Goal: Find specific fact: Find specific fact

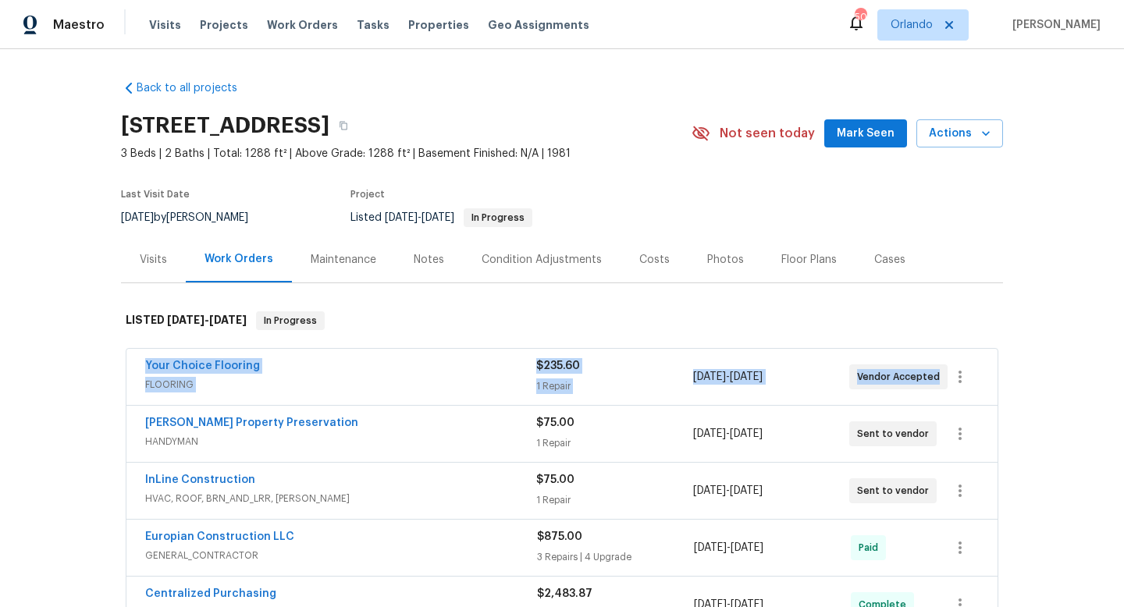
drag, startPoint x: 127, startPoint y: 359, endPoint x: 967, endPoint y: 362, distance: 839.3
click at [967, 364] on div "Your Choice Flooring FLOORING $235.60 1 Repair 8/11/2025 - 8/13/2025 Vendor Acc…" at bounding box center [561, 377] width 871 height 56
click at [408, 367] on div "Your Choice Flooring" at bounding box center [340, 367] width 391 height 19
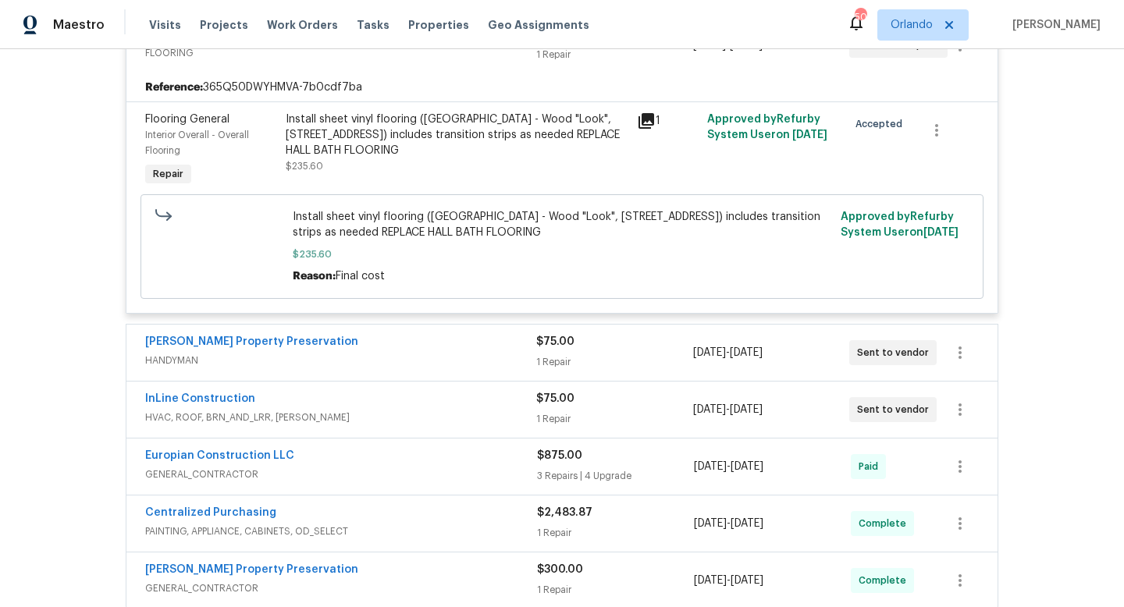
scroll to position [346, 0]
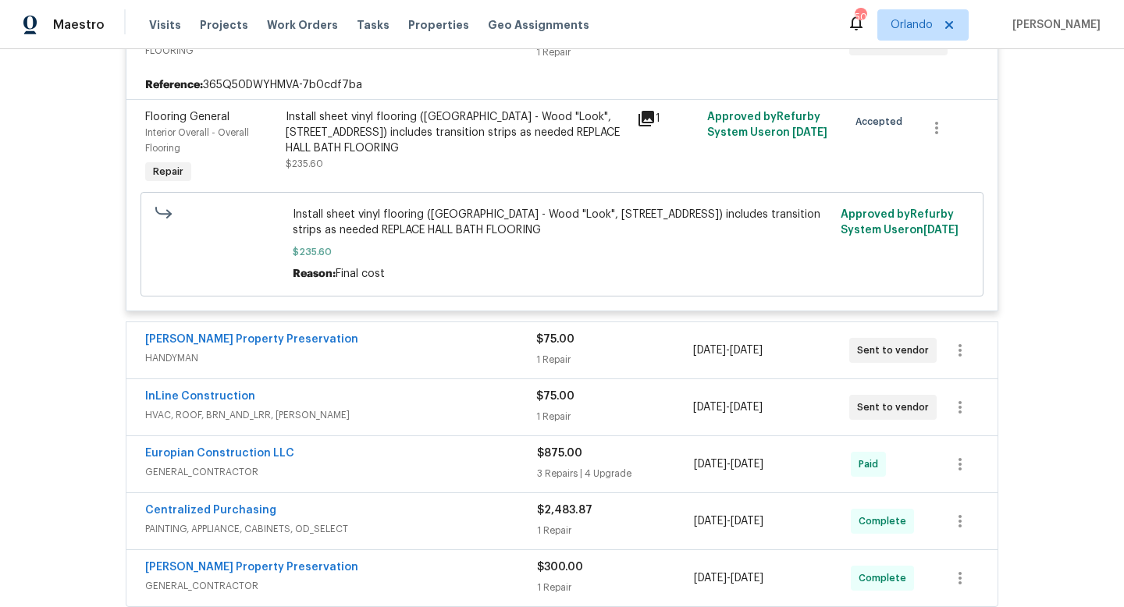
click at [394, 347] on div "Witt's Property Preservation" at bounding box center [340, 341] width 391 height 19
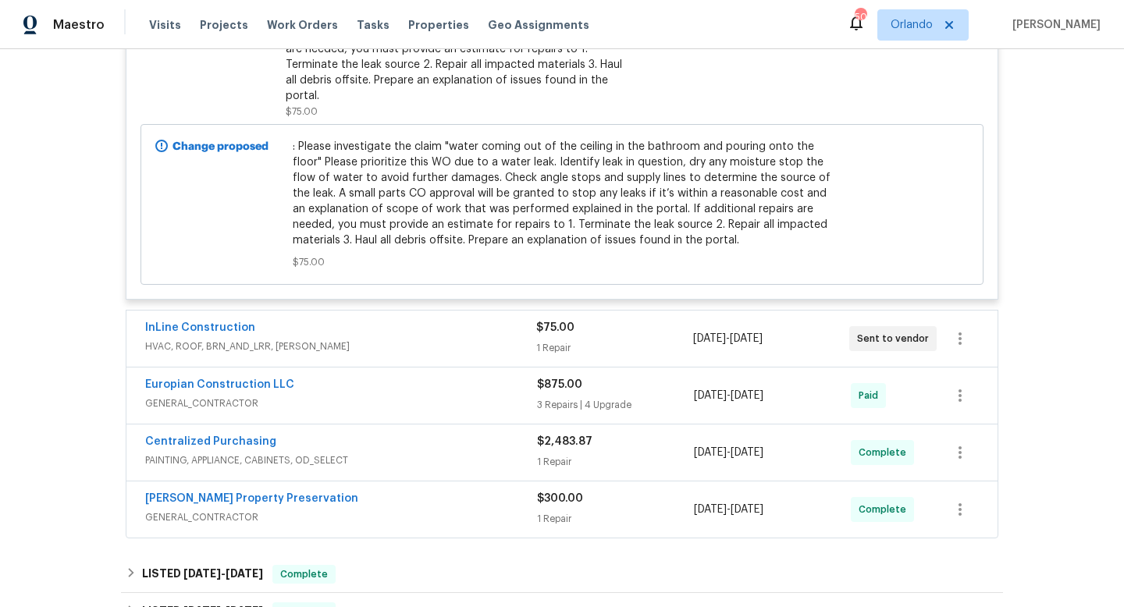
scroll to position [850, 0]
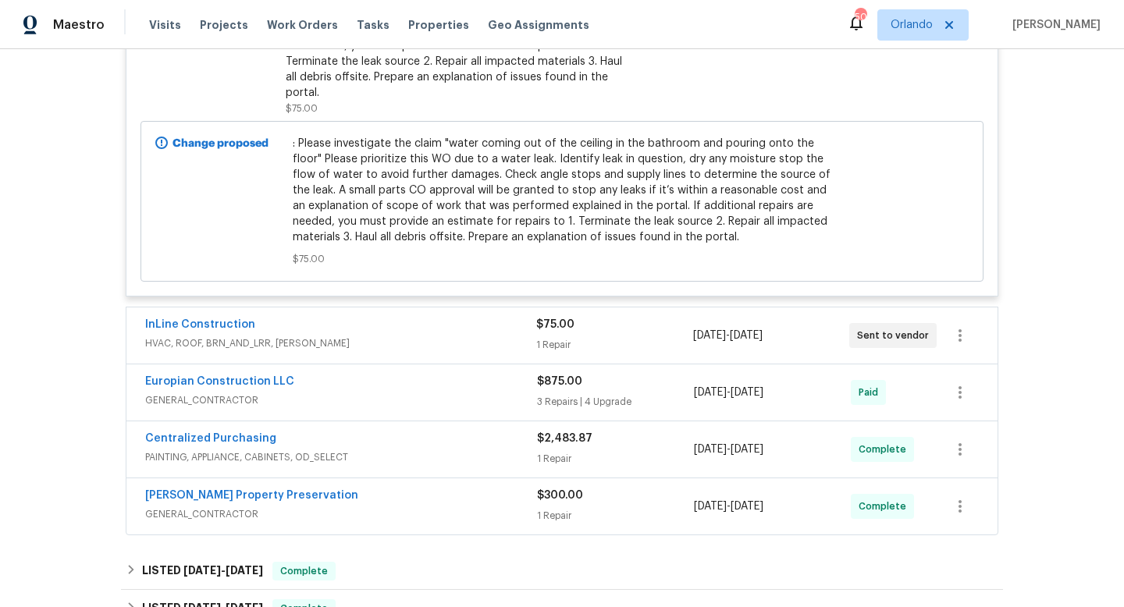
click at [404, 336] on span "HVAC, ROOF, BRN_AND_LRR, WELLS" at bounding box center [340, 344] width 391 height 16
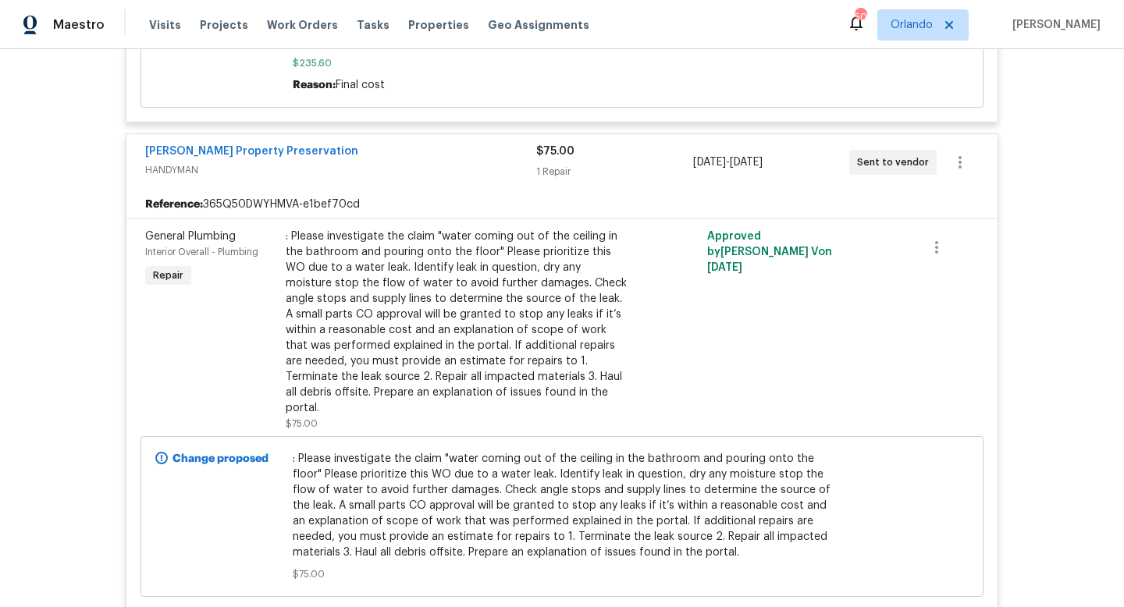
scroll to position [94, 0]
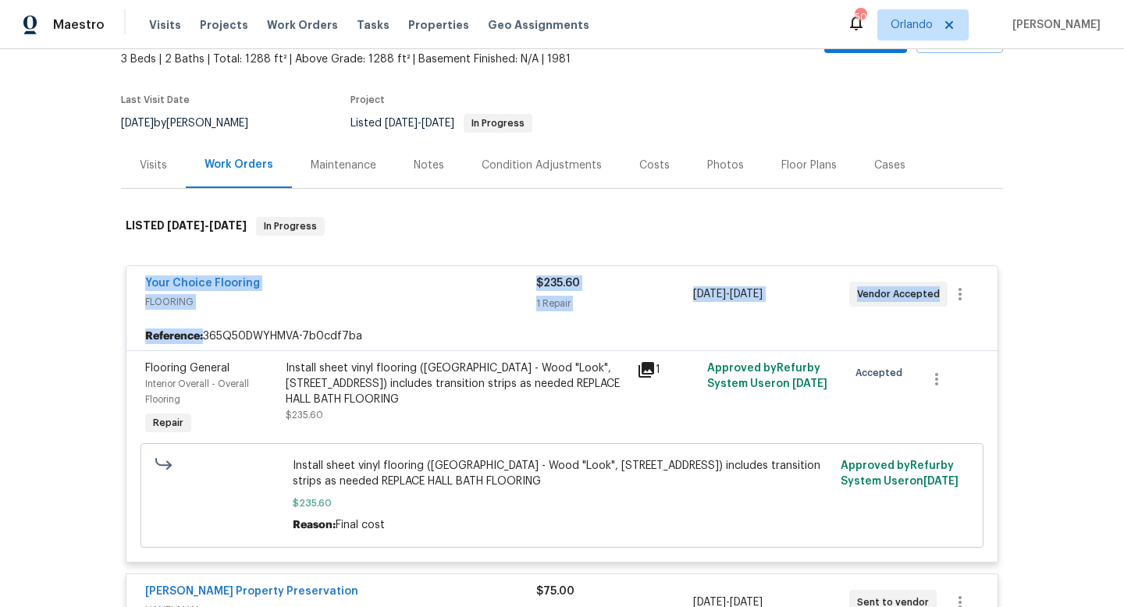
drag, startPoint x: 130, startPoint y: 286, endPoint x: 920, endPoint y: 333, distance: 792.3
click at [920, 333] on div "Your Choice Flooring FLOORING $235.60 1 Repair 8/11/2025 - 8/13/2025 Vendor Acc…" at bounding box center [562, 413] width 873 height 297
copy div "Your Choice Flooring FLOORING $235.60 1 Repair 8/11/2025 - 8/13/2025 Vendor Acc…"
click at [79, 257] on div "Back to all projects 8 Blakeport Ln, Palm Coast, FL 32137 3 Beds | 2 Baths | To…" at bounding box center [562, 328] width 1124 height 558
drag, startPoint x: 130, startPoint y: 279, endPoint x: 945, endPoint y: 300, distance: 814.6
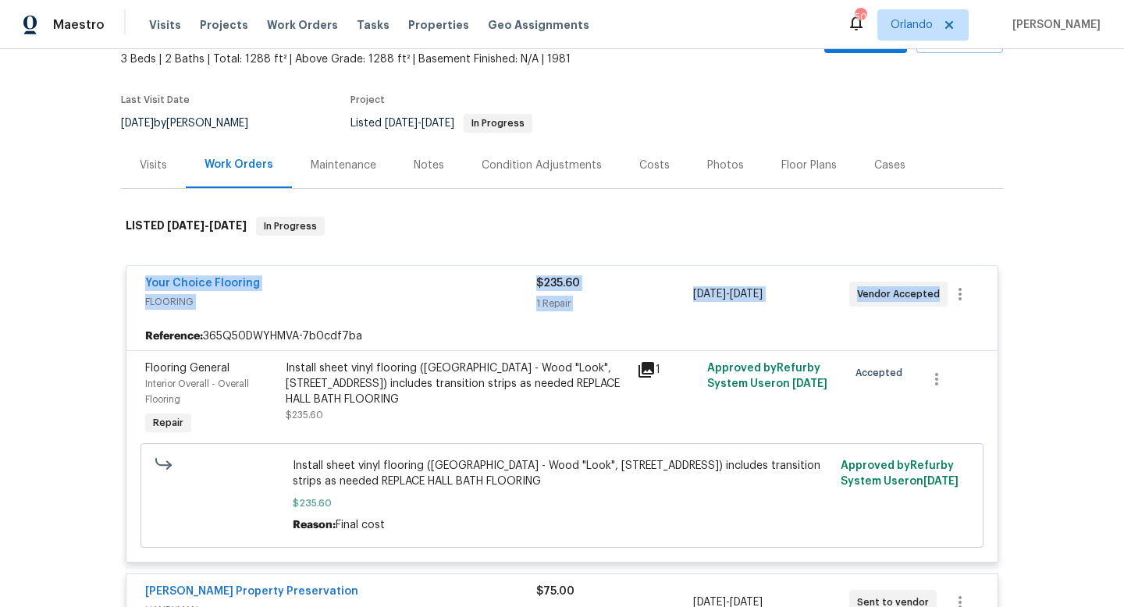
click at [948, 300] on div "Your Choice Flooring FLOORING $235.60 1 Repair 8/11/2025 - 8/13/2025 Vendor Acc…" at bounding box center [561, 294] width 871 height 56
copy div "Your Choice Flooring FLOORING $235.60 1 Repair 8/11/2025 - 8/13/2025 Vendor Acc…"
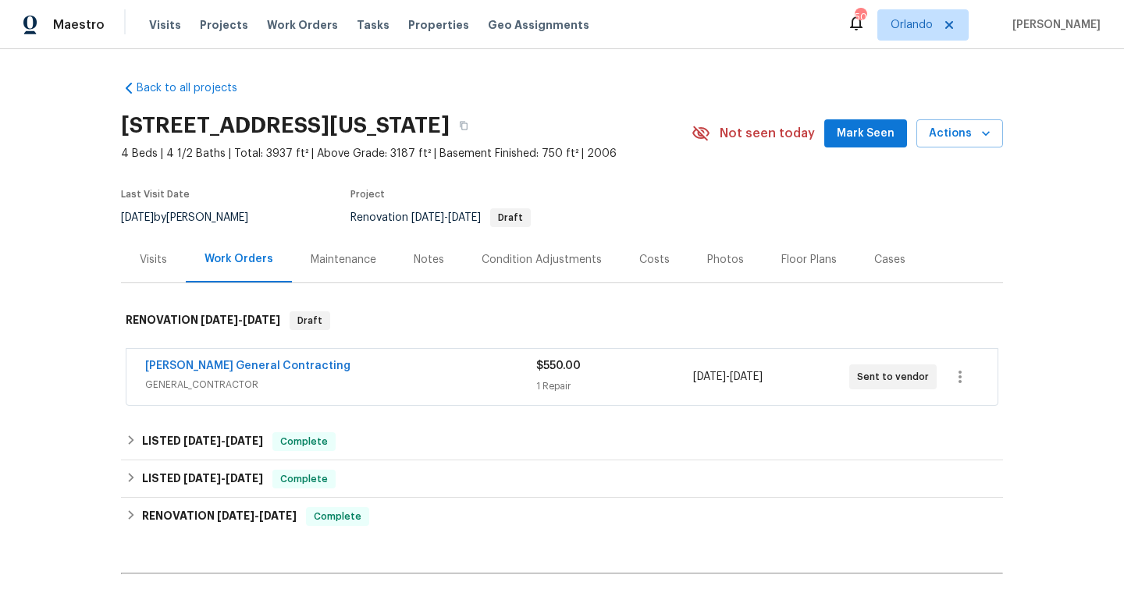
click at [367, 395] on div "[PERSON_NAME] General Contracting GENERAL_CONTRACTOR" at bounding box center [340, 376] width 391 height 37
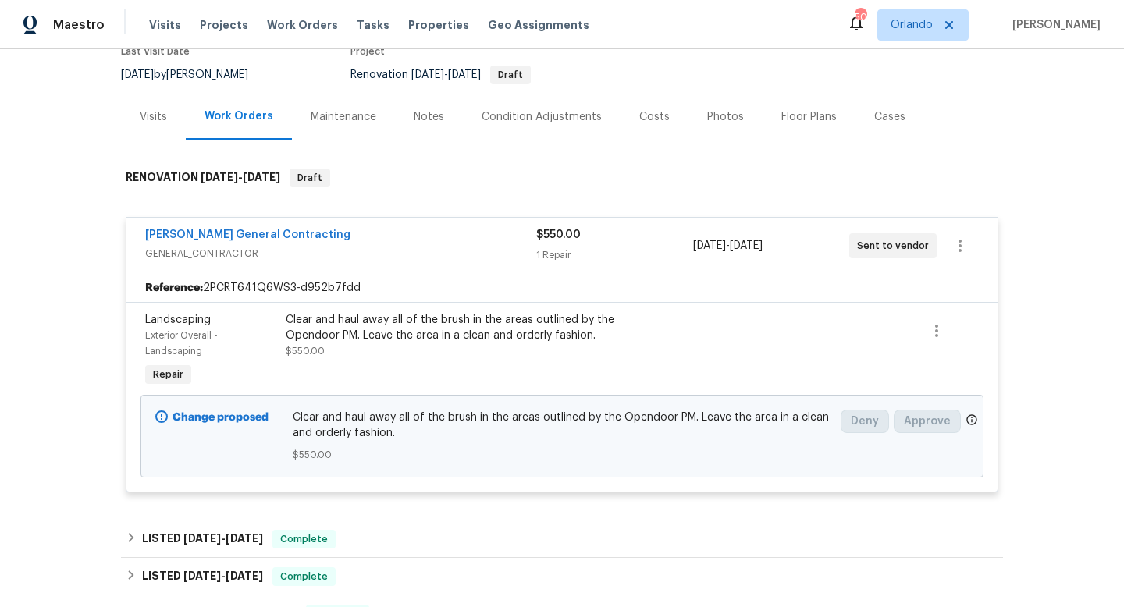
scroll to position [116, 0]
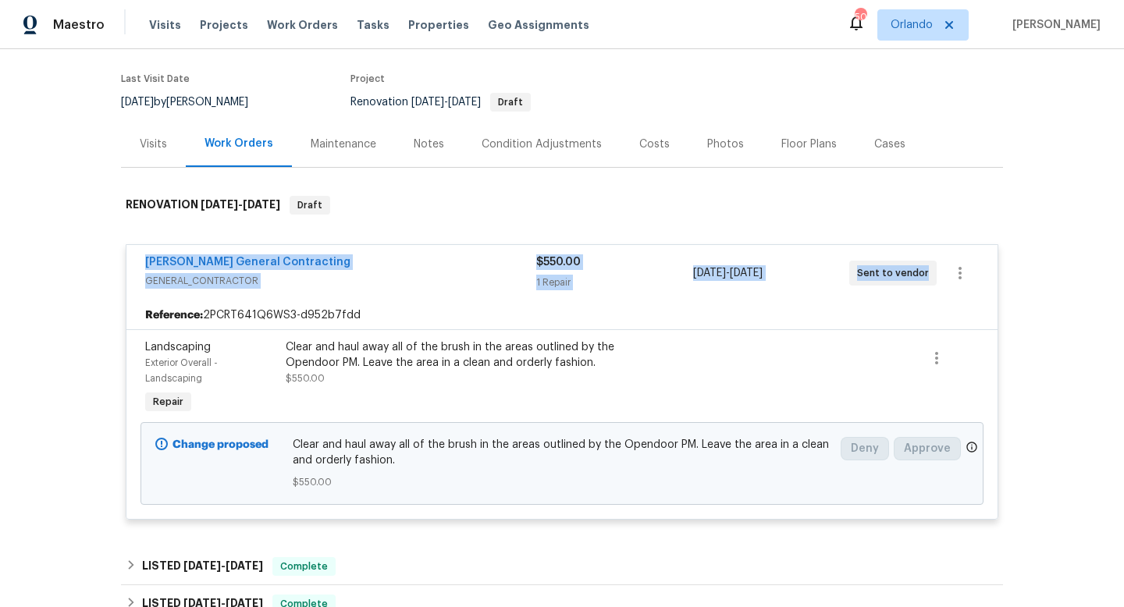
drag, startPoint x: 137, startPoint y: 258, endPoint x: 994, endPoint y: 289, distance: 857.0
click at [1002, 290] on div "[PERSON_NAME] General Contracting GENERAL_CONTRACTOR $550.00 1 Repair [DATE] - …" at bounding box center [562, 382] width 882 height 305
copy div "[PERSON_NAME] General Contracting GENERAL_CONTRACTOR $550.00 1 Repair [DATE] - …"
click at [213, 93] on div "[DATE] by [PERSON_NAME]" at bounding box center [194, 102] width 146 height 19
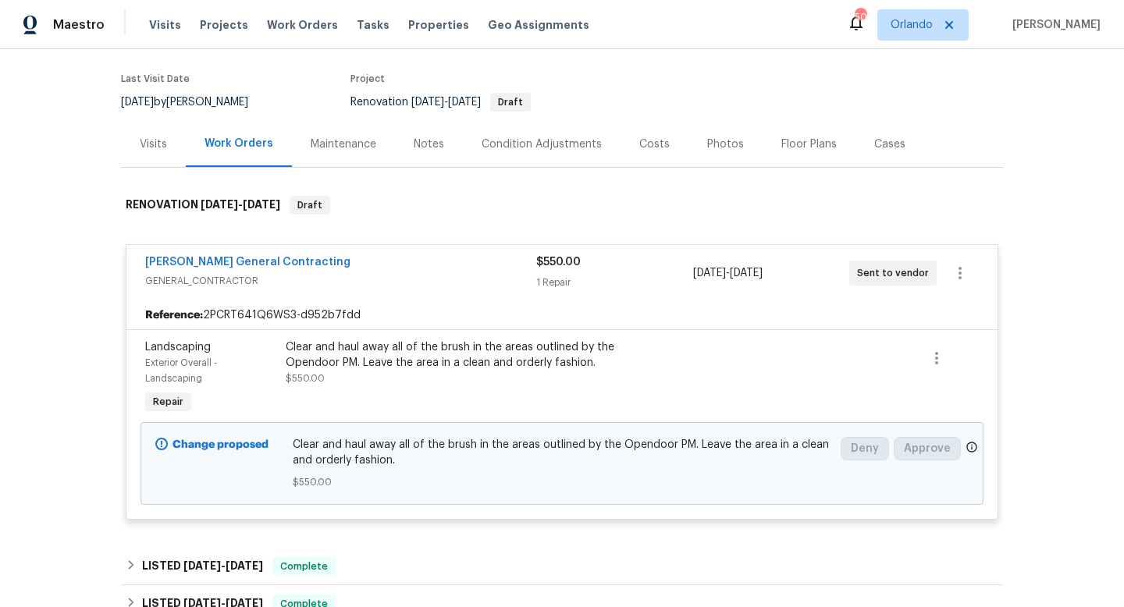
click at [213, 93] on div "[DATE] by [PERSON_NAME]" at bounding box center [194, 102] width 146 height 19
copy div "[DATE] by [PERSON_NAME]"
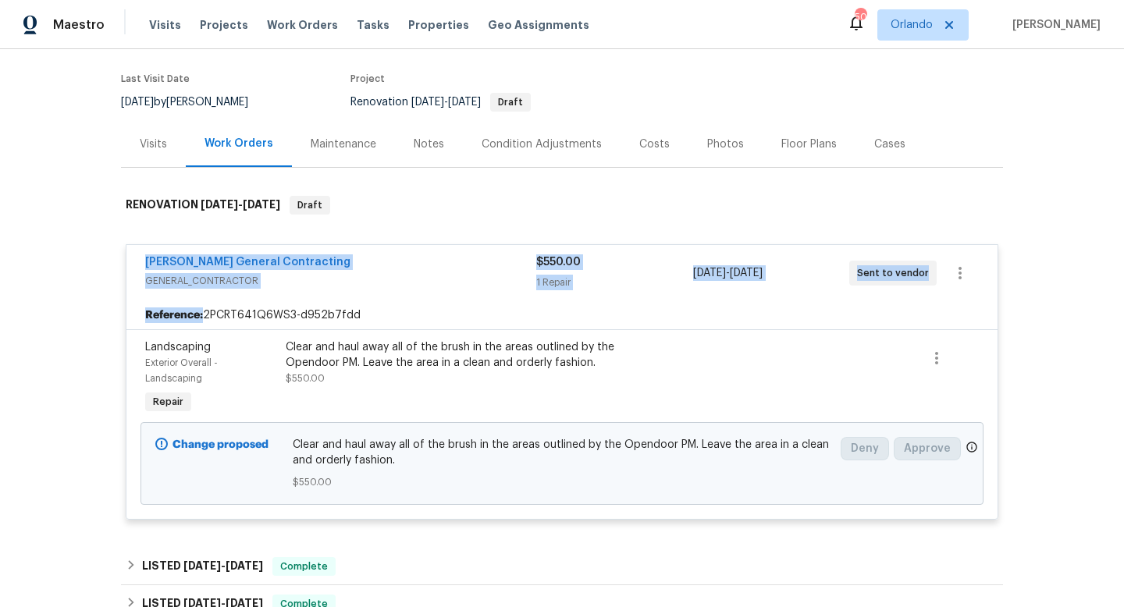
drag, startPoint x: 131, startPoint y: 255, endPoint x: 878, endPoint y: 322, distance: 749.4
click at [878, 322] on div "[PERSON_NAME] General Contracting GENERAL_CONTRACTOR $550.00 1 Repair [DATE] - …" at bounding box center [562, 382] width 873 height 276
copy div "[PERSON_NAME] General Contracting GENERAL_CONTRACTOR $550.00 1 Repair [DATE] - …"
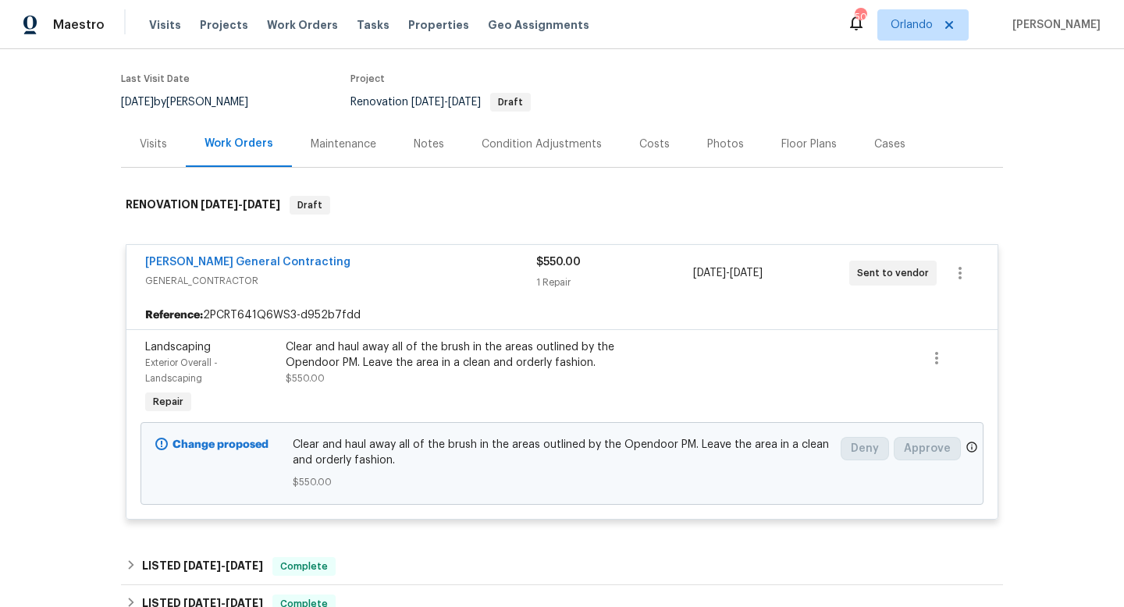
click at [2, 212] on div "Back to all projects [STREET_ADDRESS][US_STATE] 4 Beds | 4 1/2 Baths | Total: 3…" at bounding box center [562, 328] width 1124 height 558
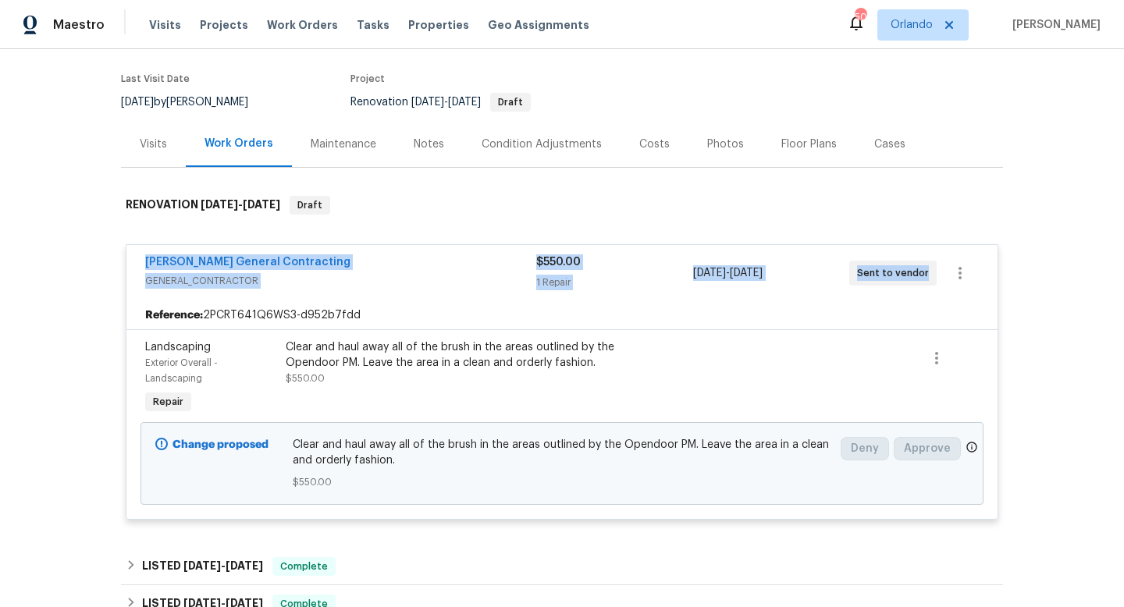
drag, startPoint x: 135, startPoint y: 259, endPoint x: 953, endPoint y: 276, distance: 817.6
click at [953, 278] on div "[PERSON_NAME] General Contracting GENERAL_CONTRACTOR $550.00 1 Repair [DATE] - …" at bounding box center [561, 273] width 871 height 56
copy div "[PERSON_NAME] General Contracting GENERAL_CONTRACTOR $550.00 1 Repair [DATE] - …"
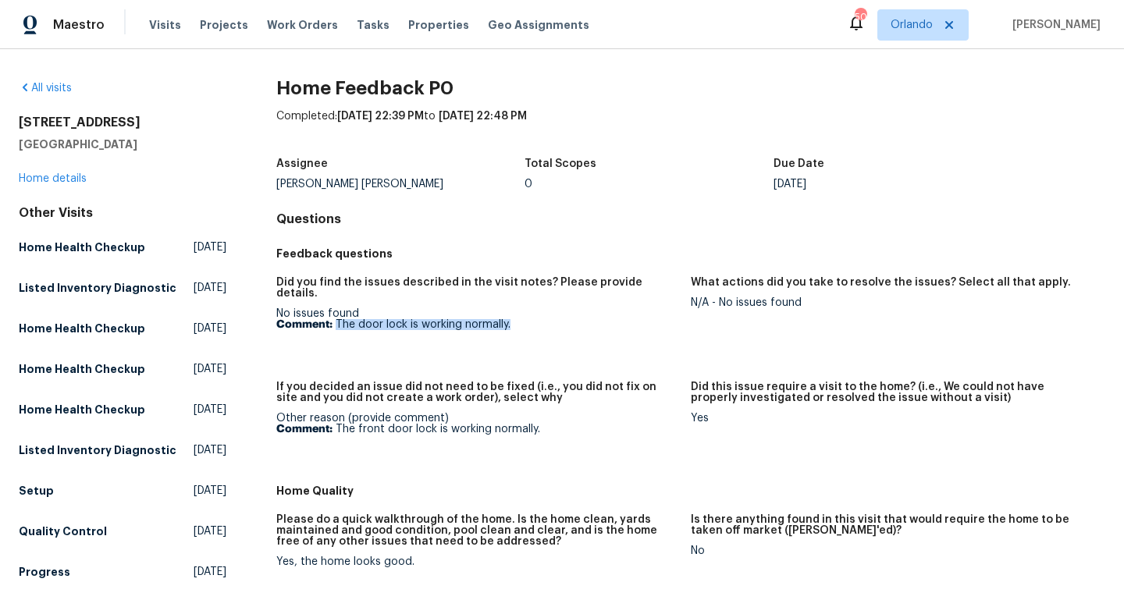
drag, startPoint x: 512, startPoint y: 312, endPoint x: 334, endPoint y: 315, distance: 178.0
click at [334, 319] on p "Comment: The door lock is working normally." at bounding box center [477, 324] width 402 height 11
copy p "The door lock is working normally."
